Goal: Check status: Check status

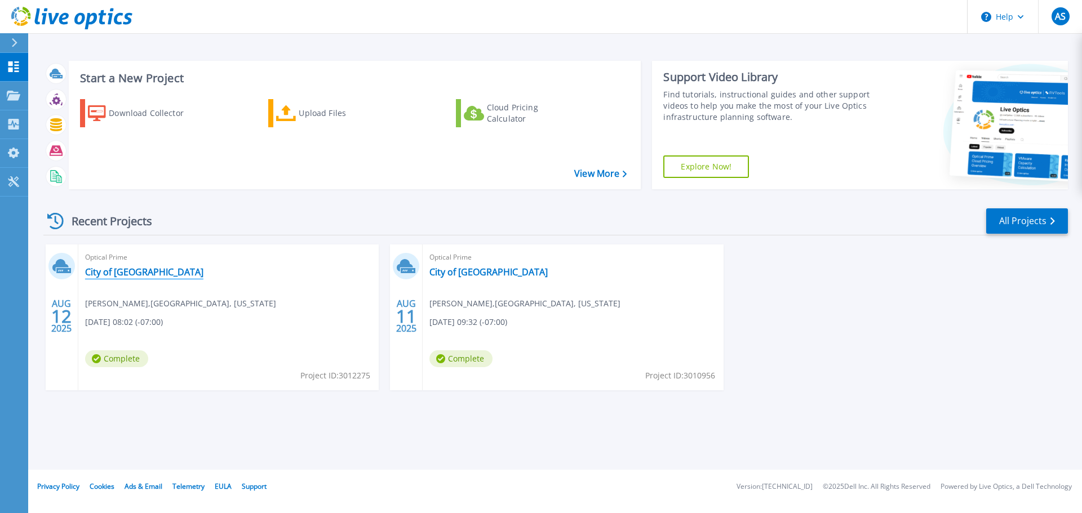
click at [135, 275] on link "City of [GEOGRAPHIC_DATA]" at bounding box center [144, 272] width 118 height 11
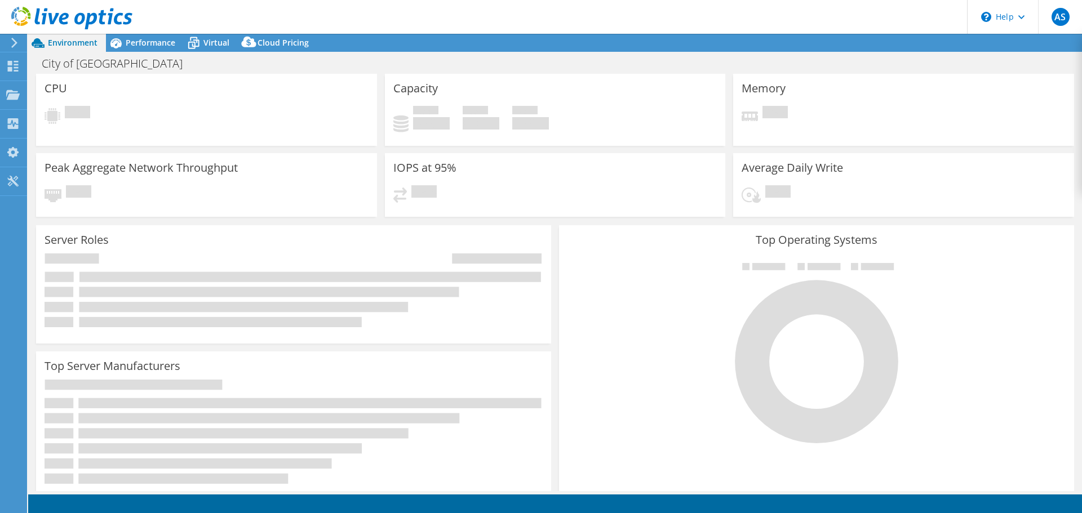
select select "USD"
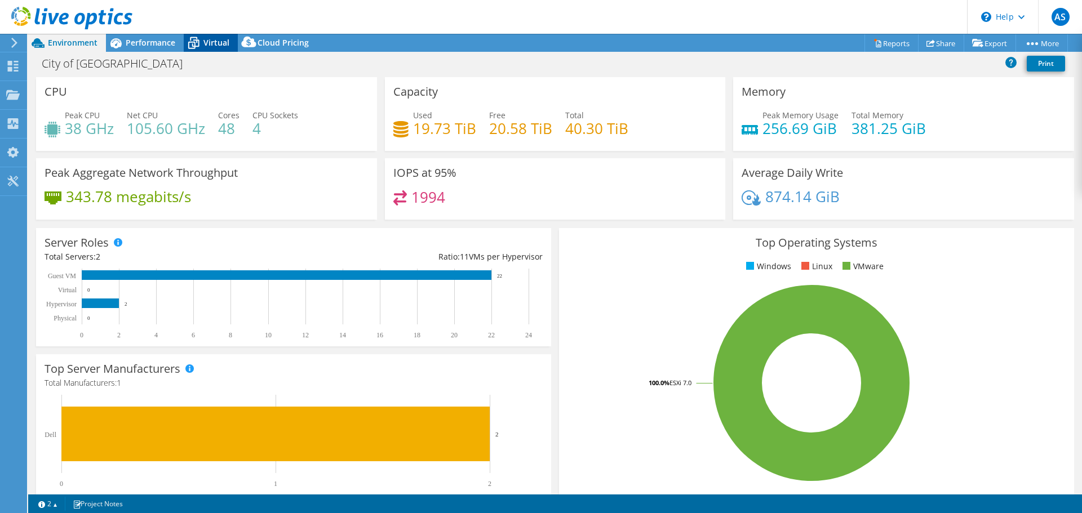
click at [207, 42] on span "Virtual" at bounding box center [216, 42] width 26 height 11
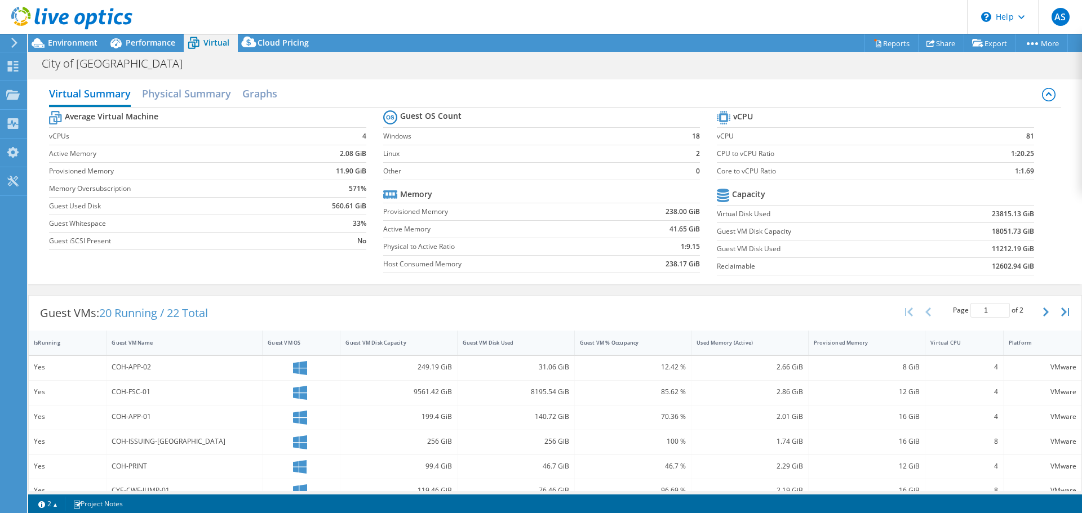
scroll to position [244, 0]
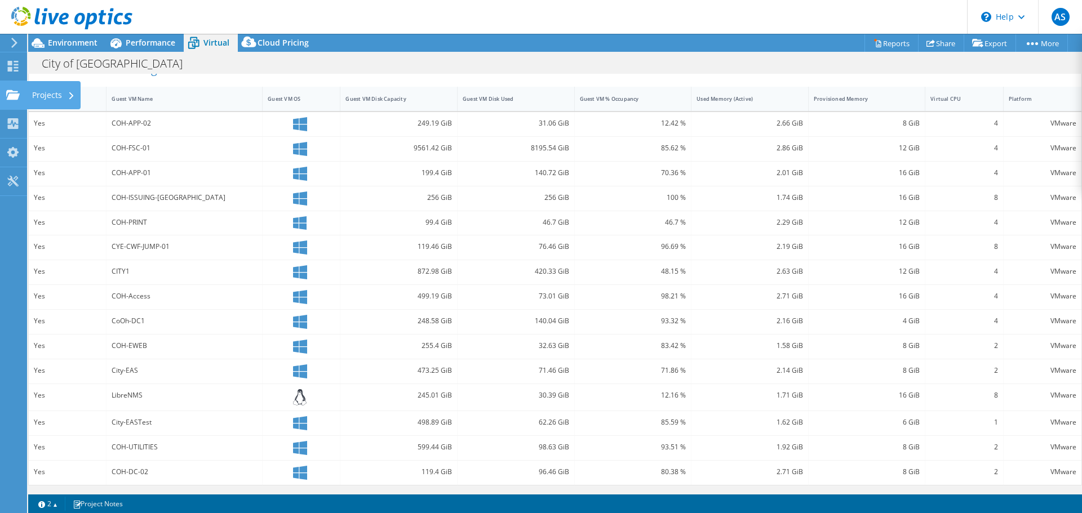
click at [52, 100] on div "Projects" at bounding box center [53, 95] width 54 height 28
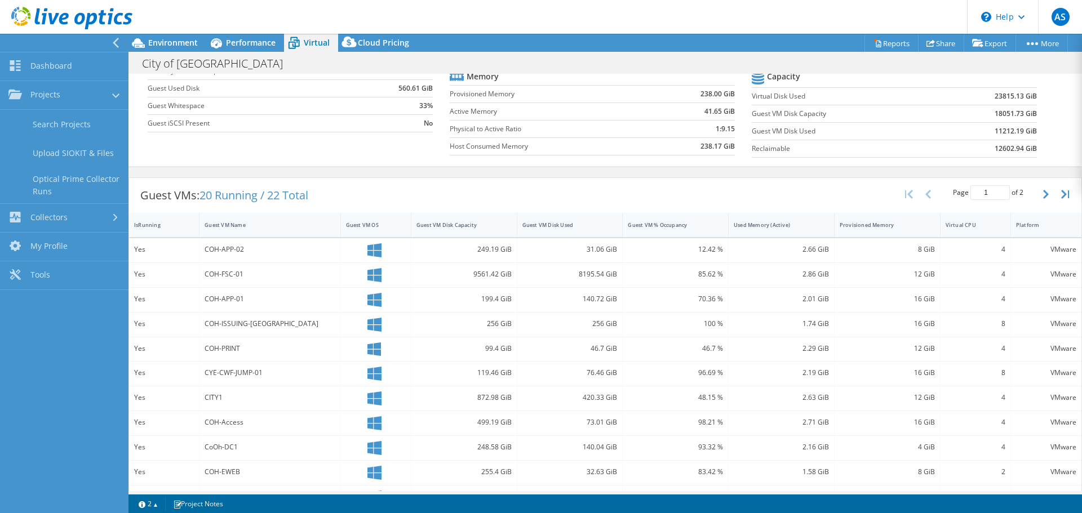
scroll to position [0, 0]
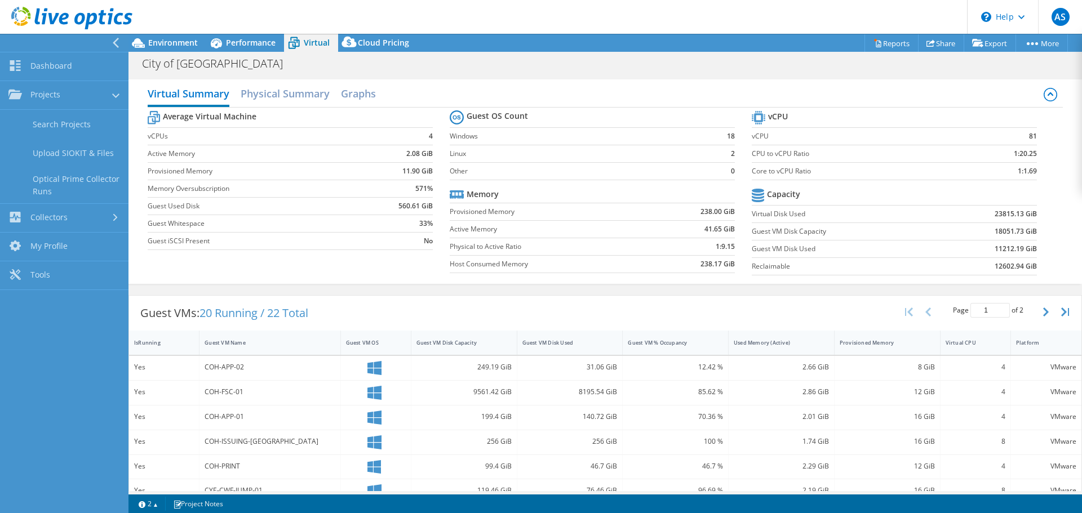
click at [370, 77] on div "Virtual Summary Physical Summary Graphs Average Virtual Machine vCPUs 4 Active …" at bounding box center [605, 182] width 954 height 216
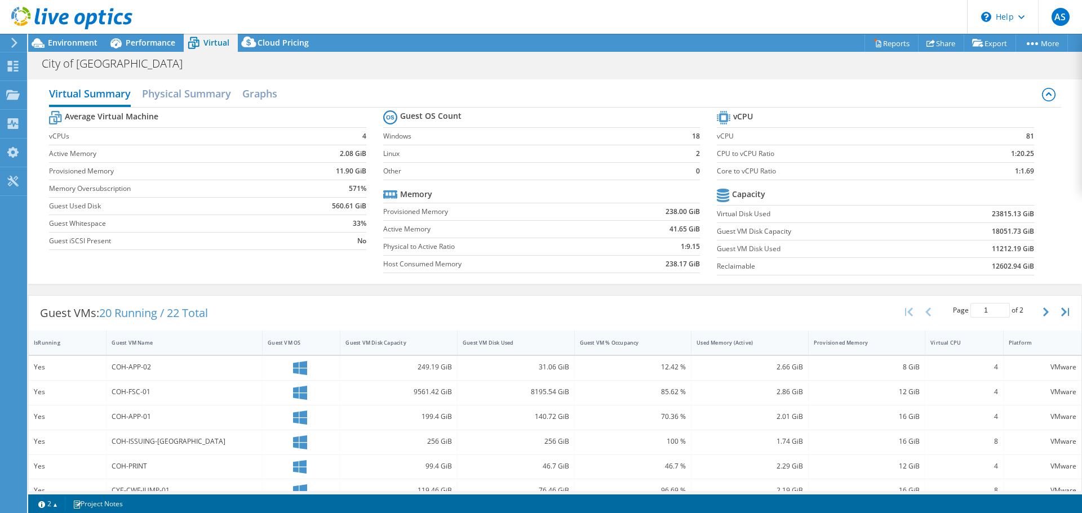
click at [850, 64] on div "City of Oak Harbor Print" at bounding box center [555, 63] width 1054 height 21
click at [150, 46] on span "Performance" at bounding box center [151, 42] width 50 height 11
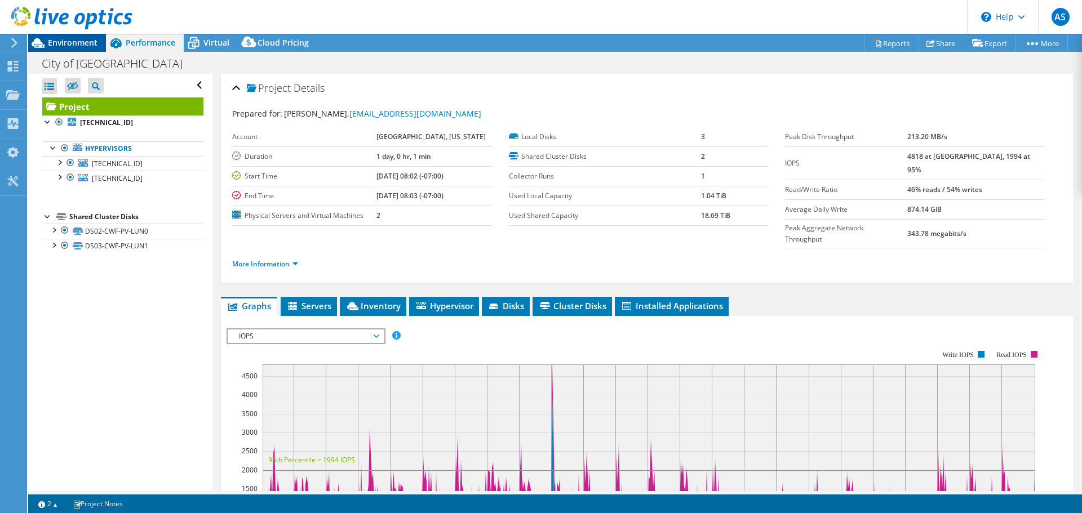
click at [77, 39] on span "Environment" at bounding box center [73, 42] width 50 height 11
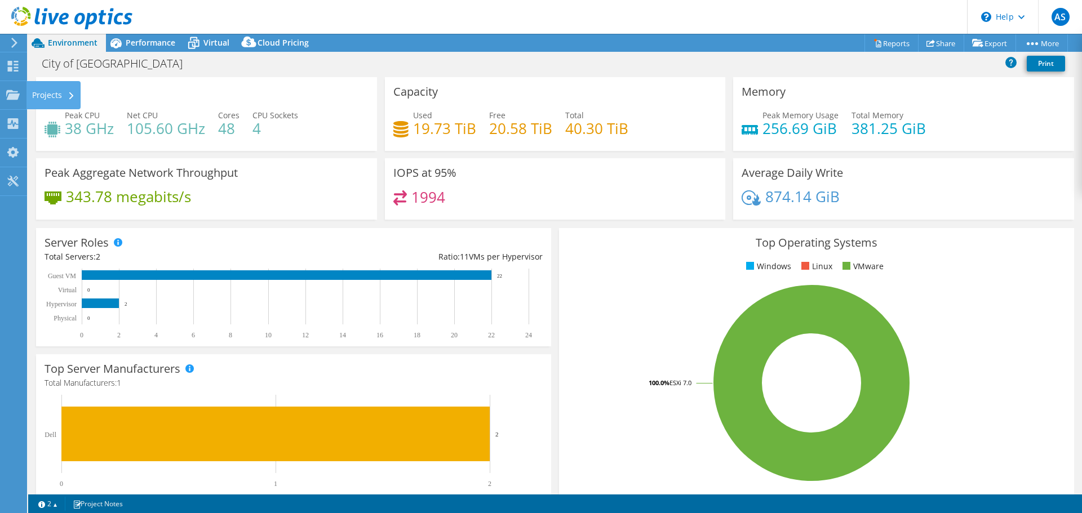
click at [43, 95] on div "Projects" at bounding box center [53, 95] width 54 height 28
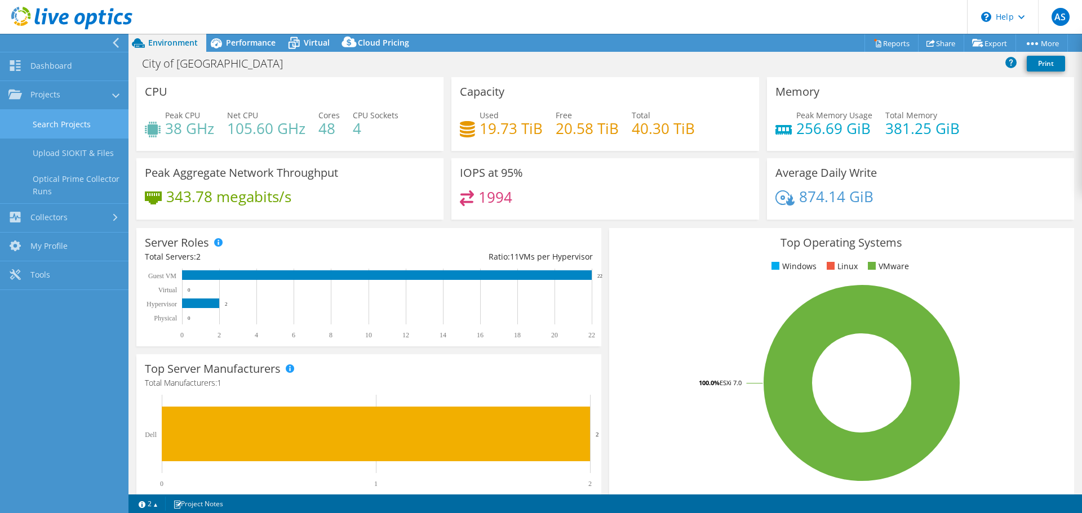
click at [62, 122] on link "Search Projects" at bounding box center [64, 124] width 128 height 29
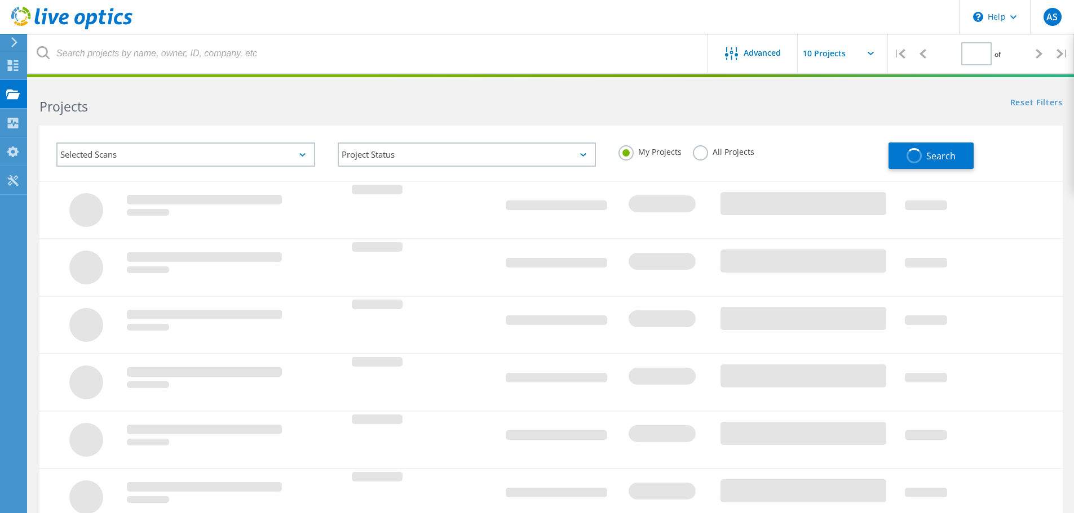
type input "1"
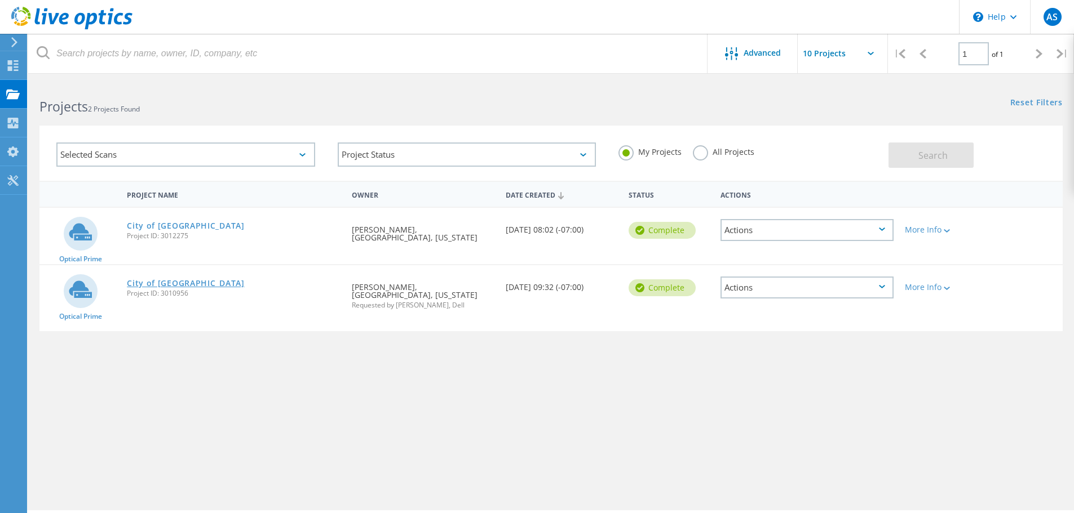
click at [179, 284] on link "City of [GEOGRAPHIC_DATA]" at bounding box center [186, 284] width 118 height 8
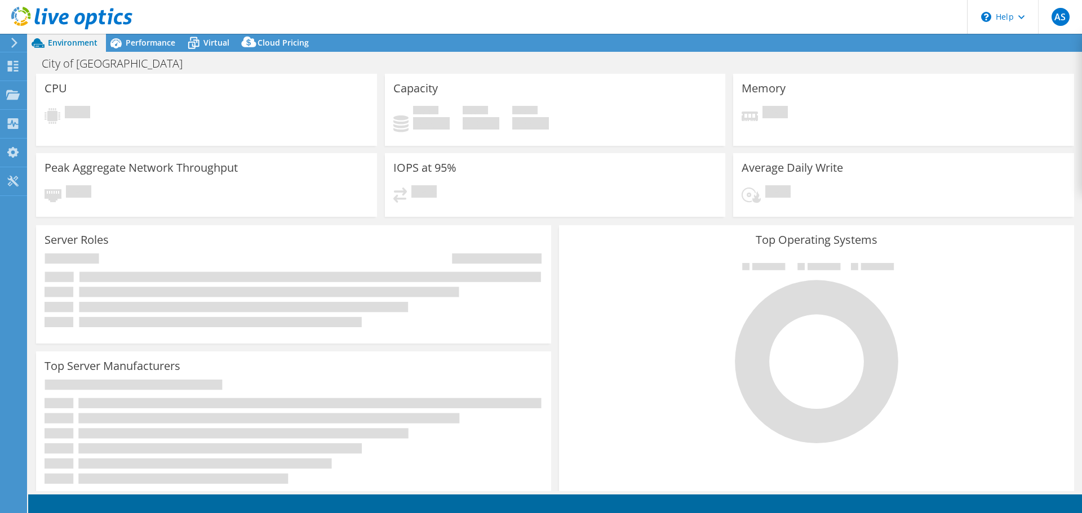
select select "USD"
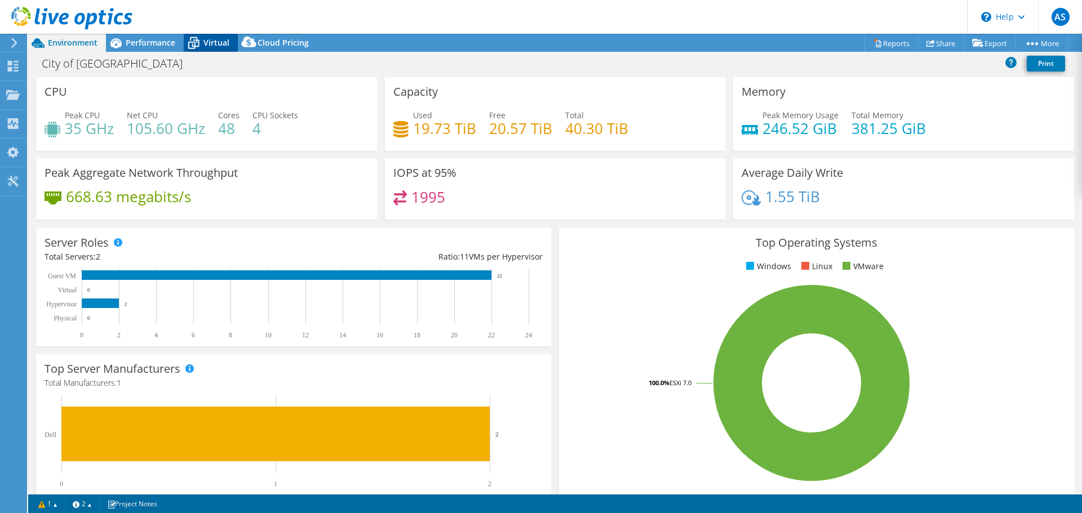
click at [187, 39] on icon at bounding box center [194, 43] width 20 height 20
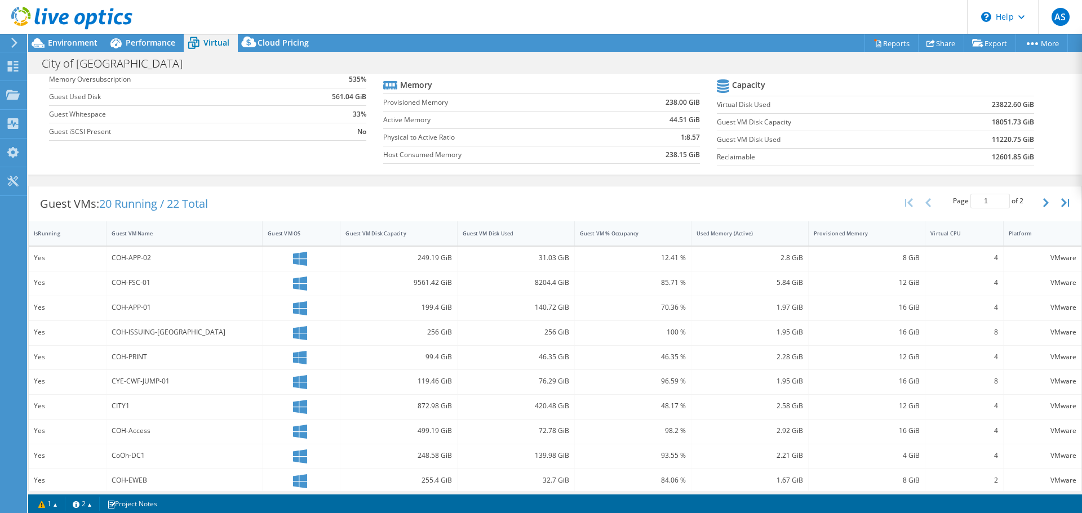
scroll to position [113, 0]
click at [403, 228] on div "Guest VM Disk Capacity" at bounding box center [391, 230] width 93 height 7
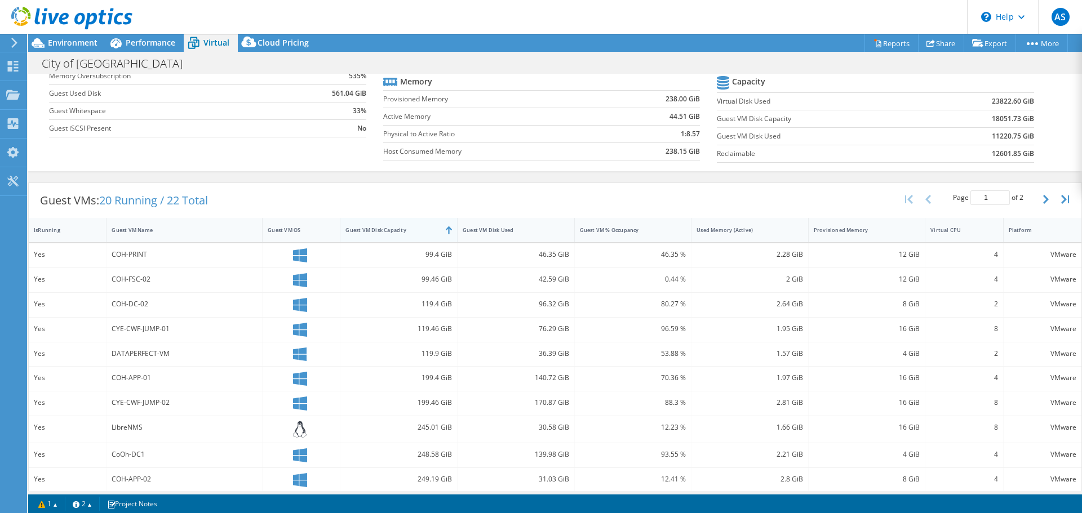
click at [403, 228] on div "Guest VM Disk Capacity" at bounding box center [391, 230] width 93 height 7
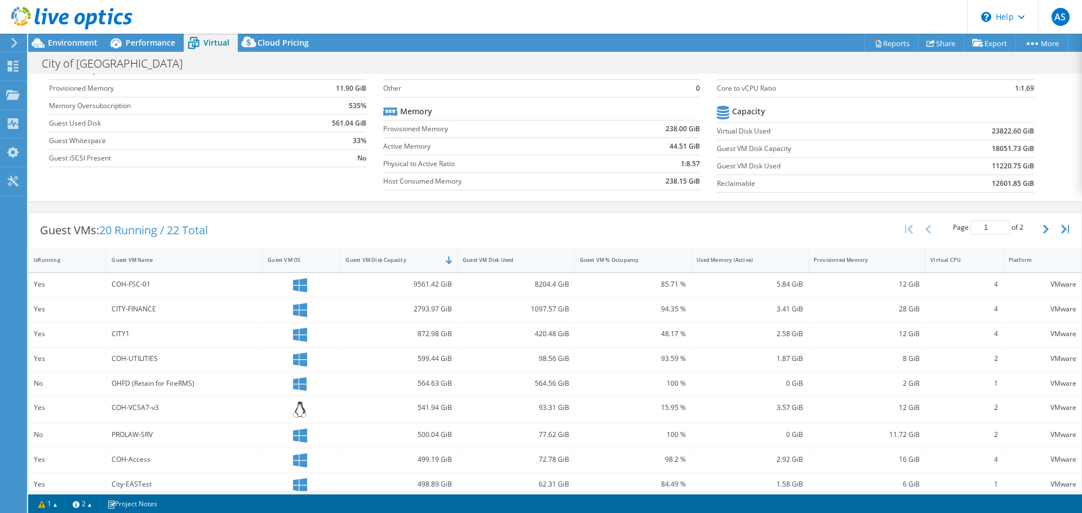
scroll to position [0, 0]
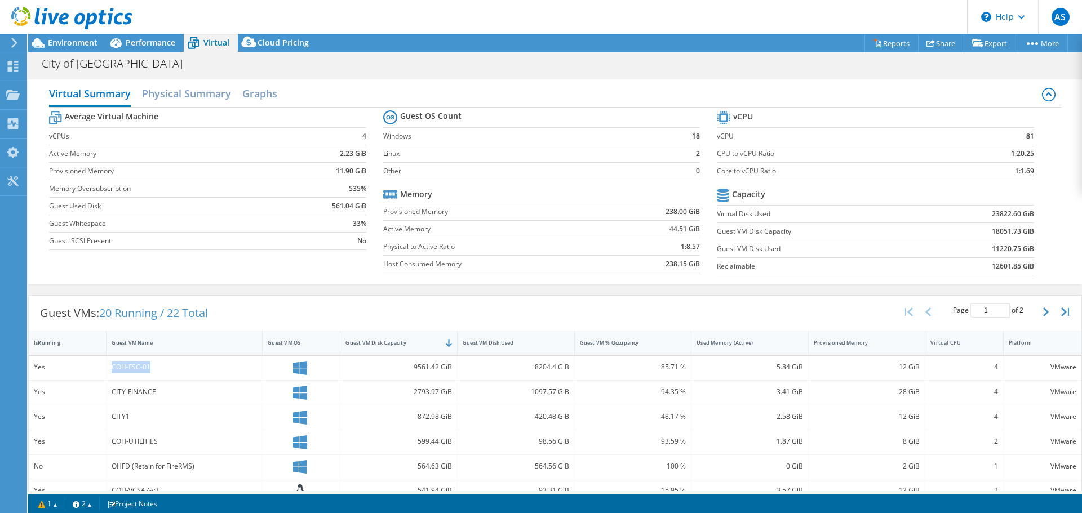
drag, startPoint x: 112, startPoint y: 368, endPoint x: 152, endPoint y: 370, distance: 40.0
click at [152, 370] on div "COH-FSC-01" at bounding box center [184, 367] width 145 height 12
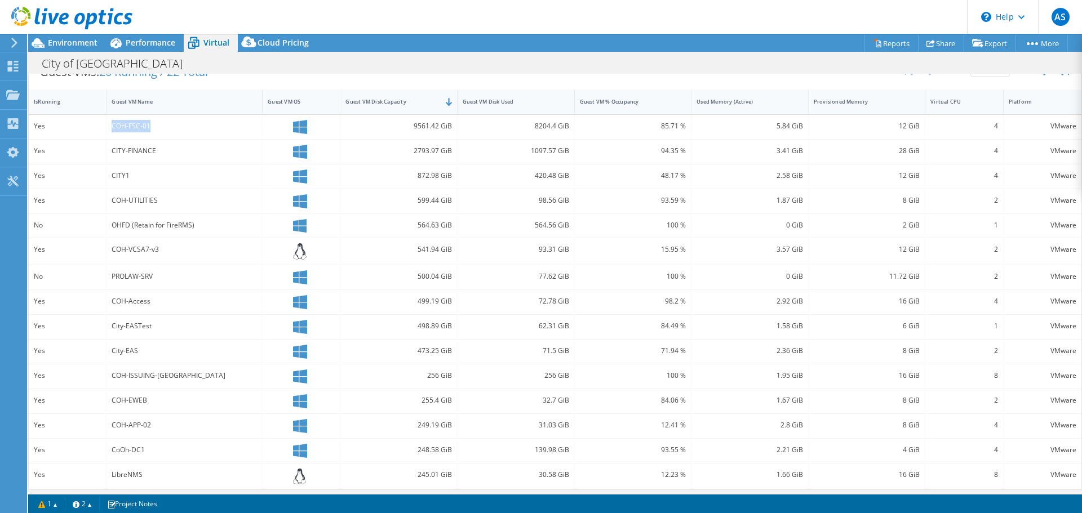
scroll to position [246, 0]
